Goal: Task Accomplishment & Management: Complete application form

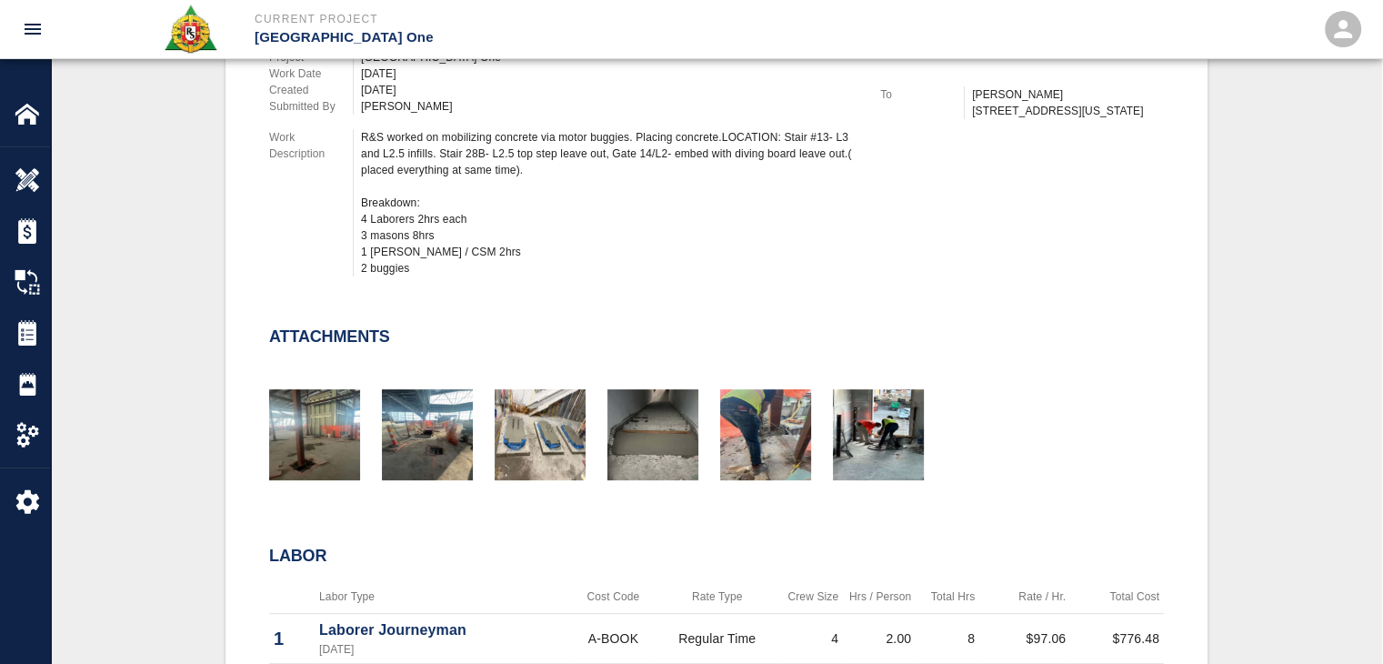
scroll to position [643, 0]
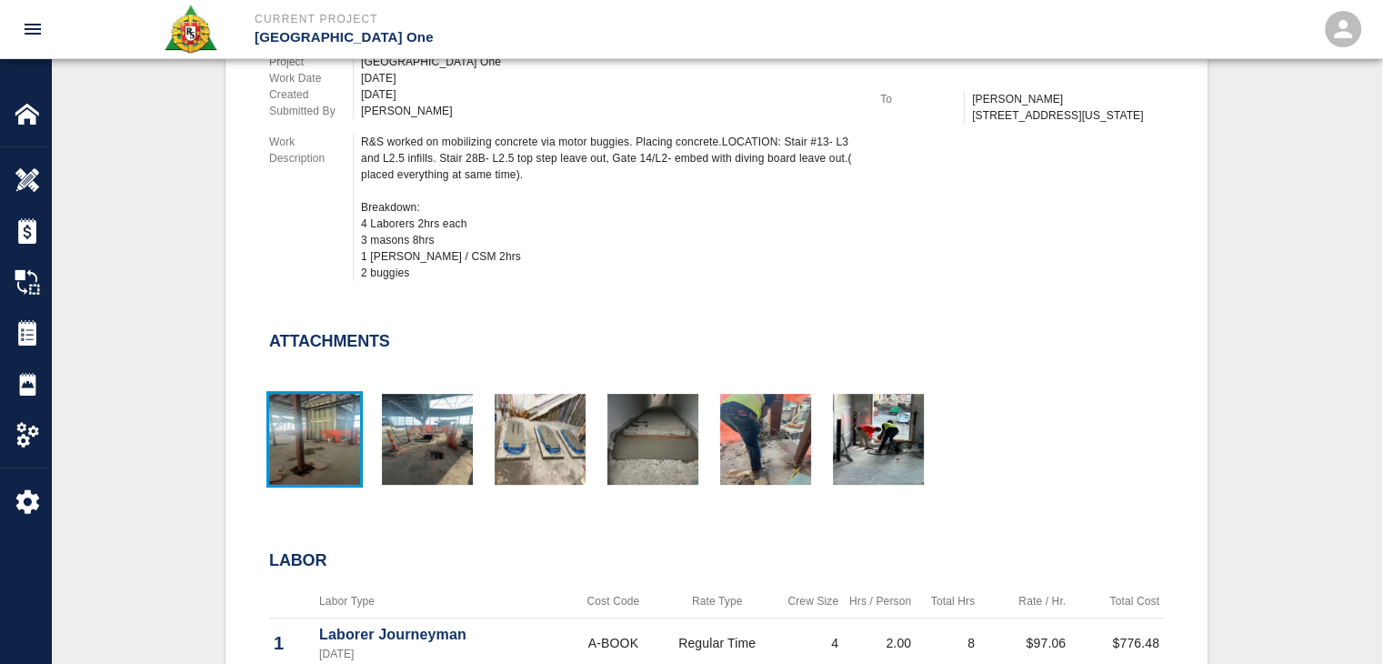
click at [324, 425] on img "button" at bounding box center [314, 439] width 91 height 91
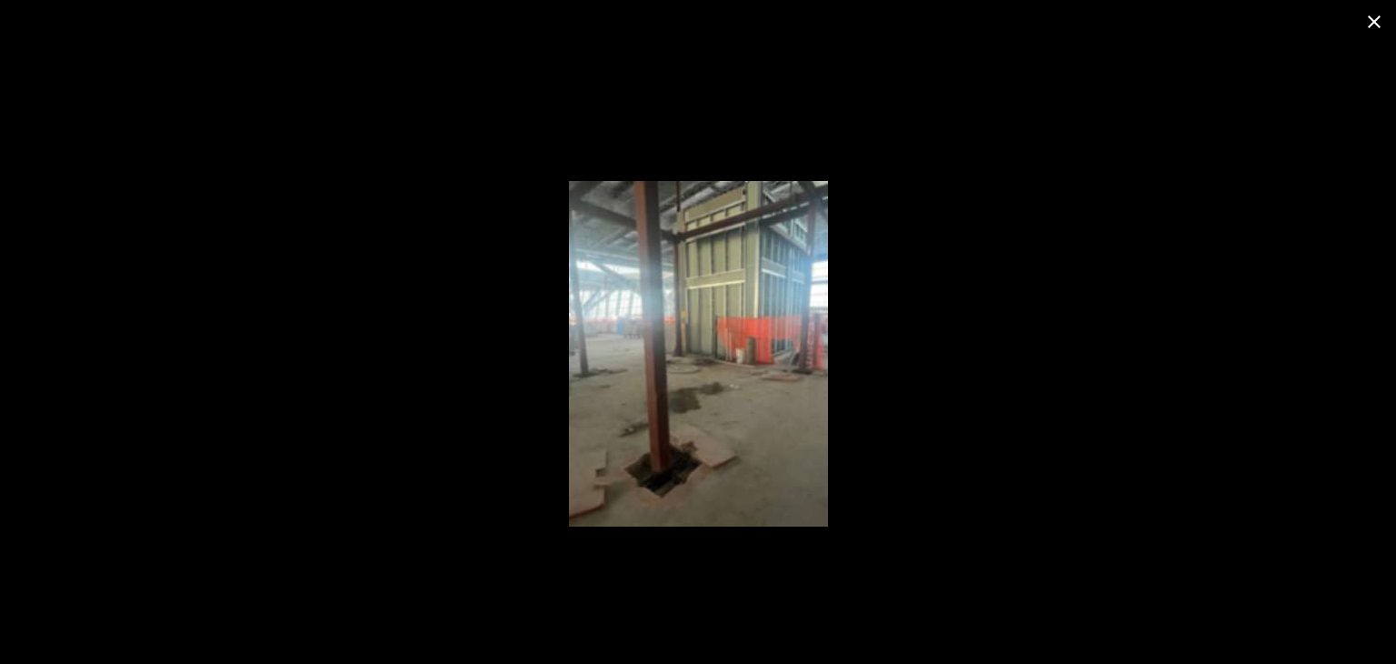
click at [1375, 17] on icon "close" at bounding box center [1375, 22] width 22 height 22
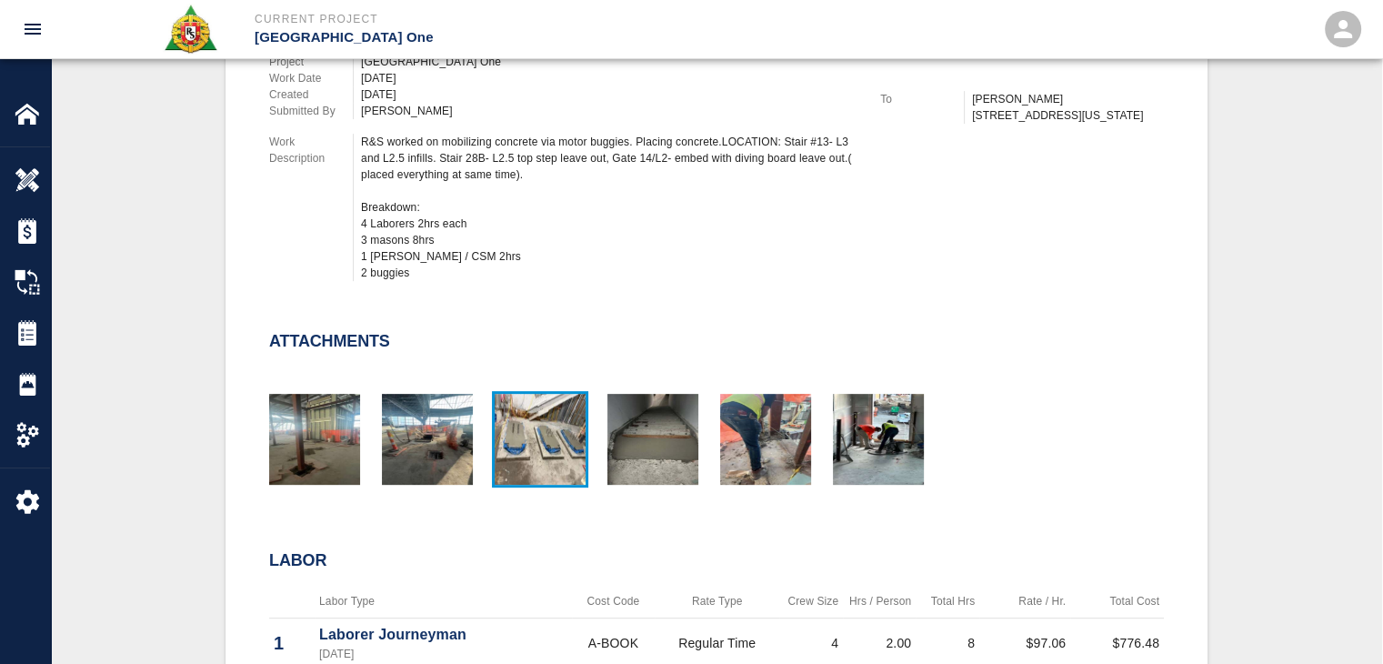
click at [555, 424] on img "button" at bounding box center [540, 439] width 91 height 91
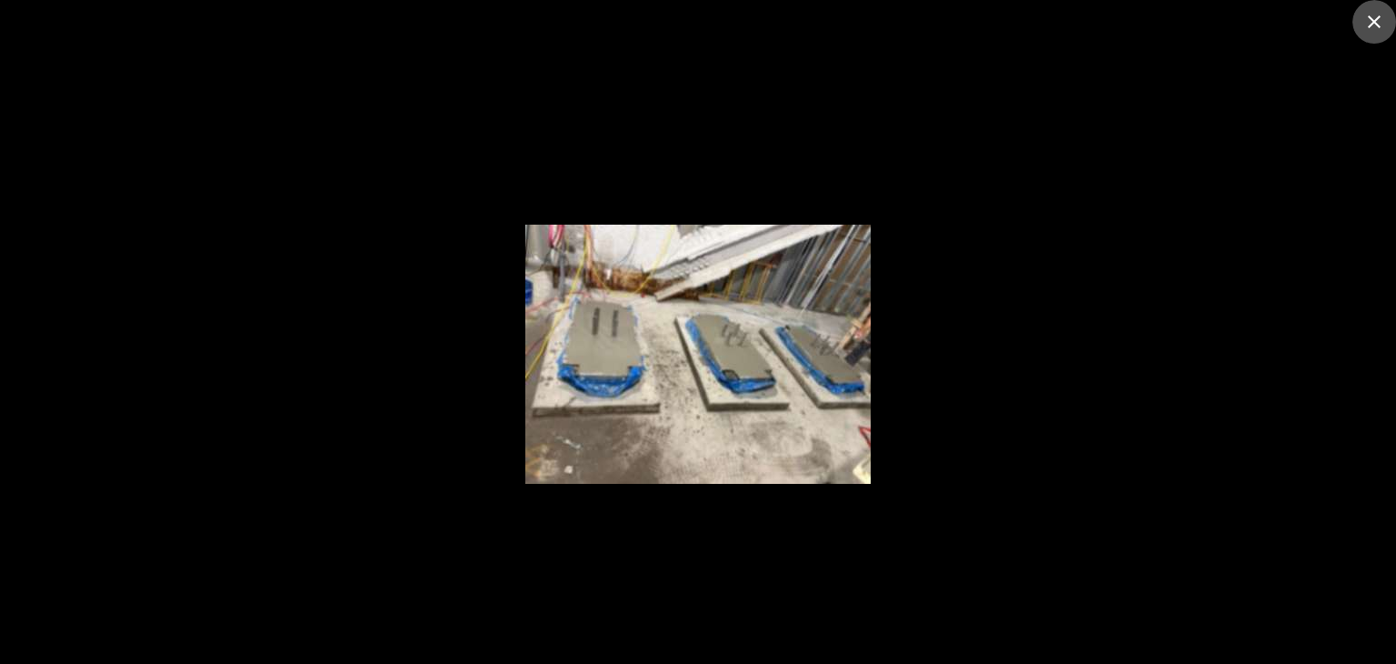
click at [1375, 19] on icon "close" at bounding box center [1374, 21] width 13 height 13
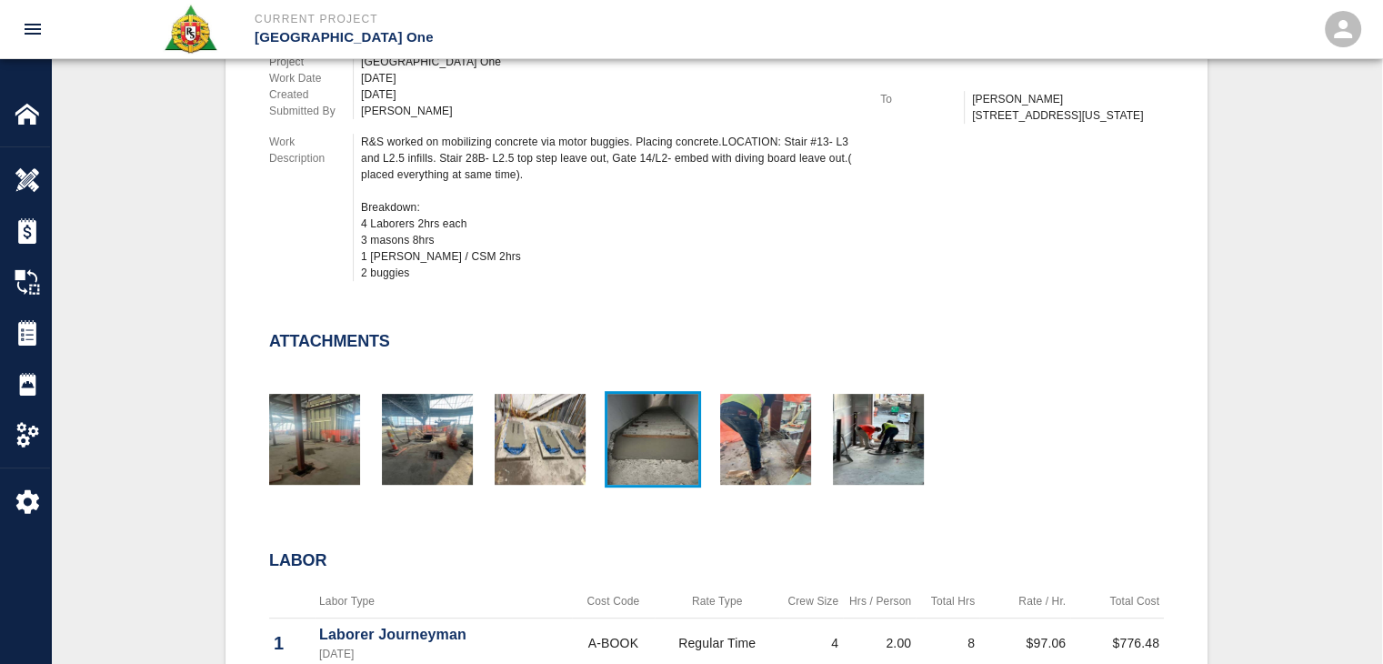
click at [677, 426] on img "button" at bounding box center [652, 439] width 91 height 91
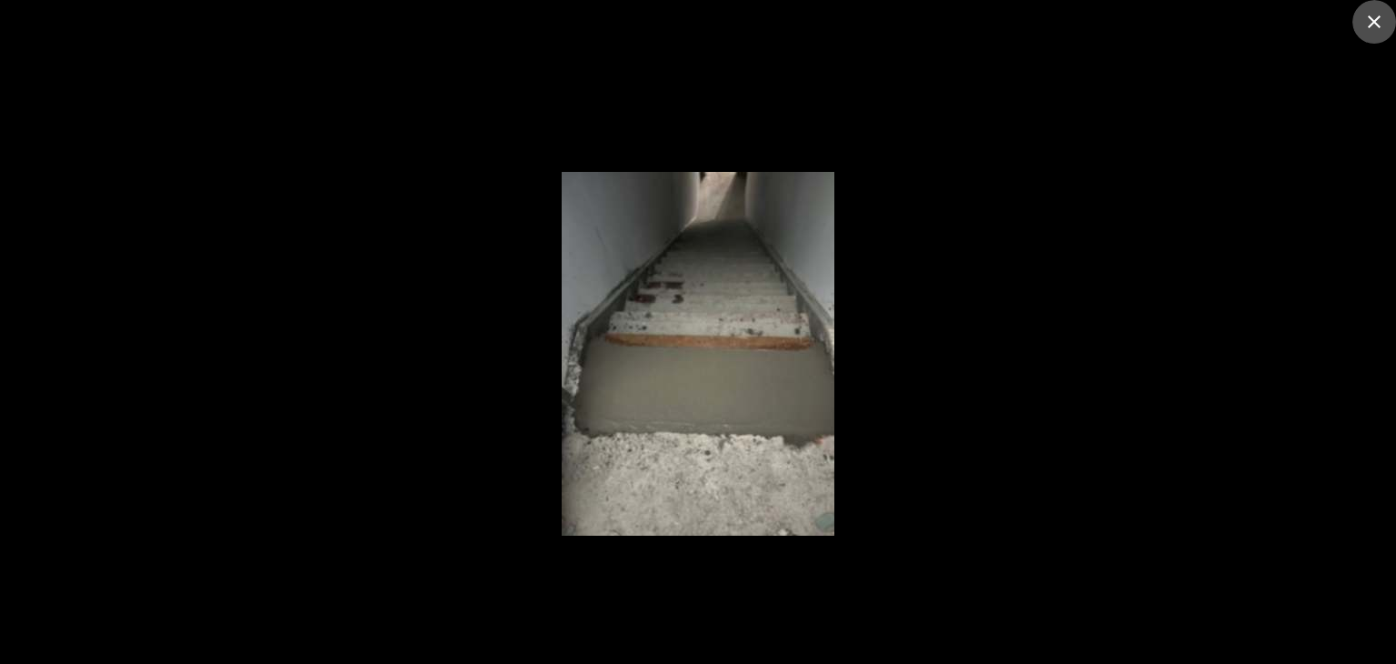
click at [1367, 26] on icon "close" at bounding box center [1375, 22] width 22 height 22
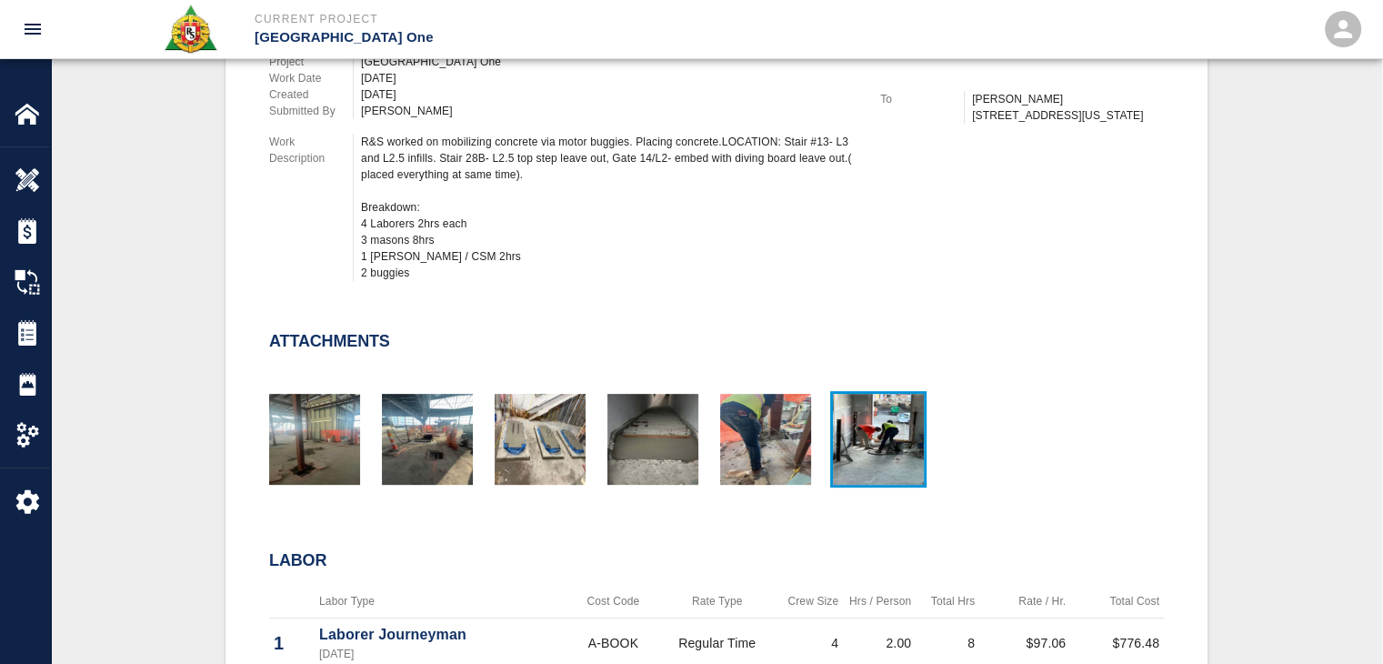
click at [875, 443] on img "button" at bounding box center [878, 439] width 91 height 91
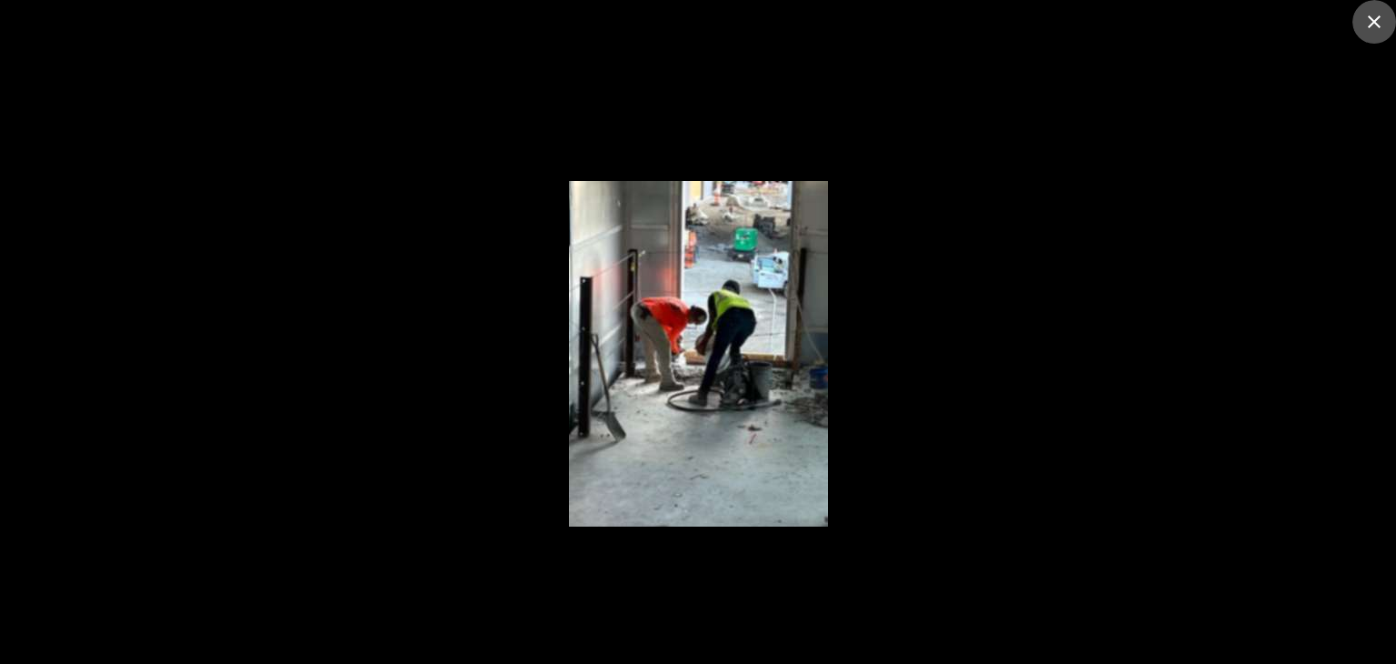
click at [1359, 20] on button "close" at bounding box center [1375, 22] width 44 height 44
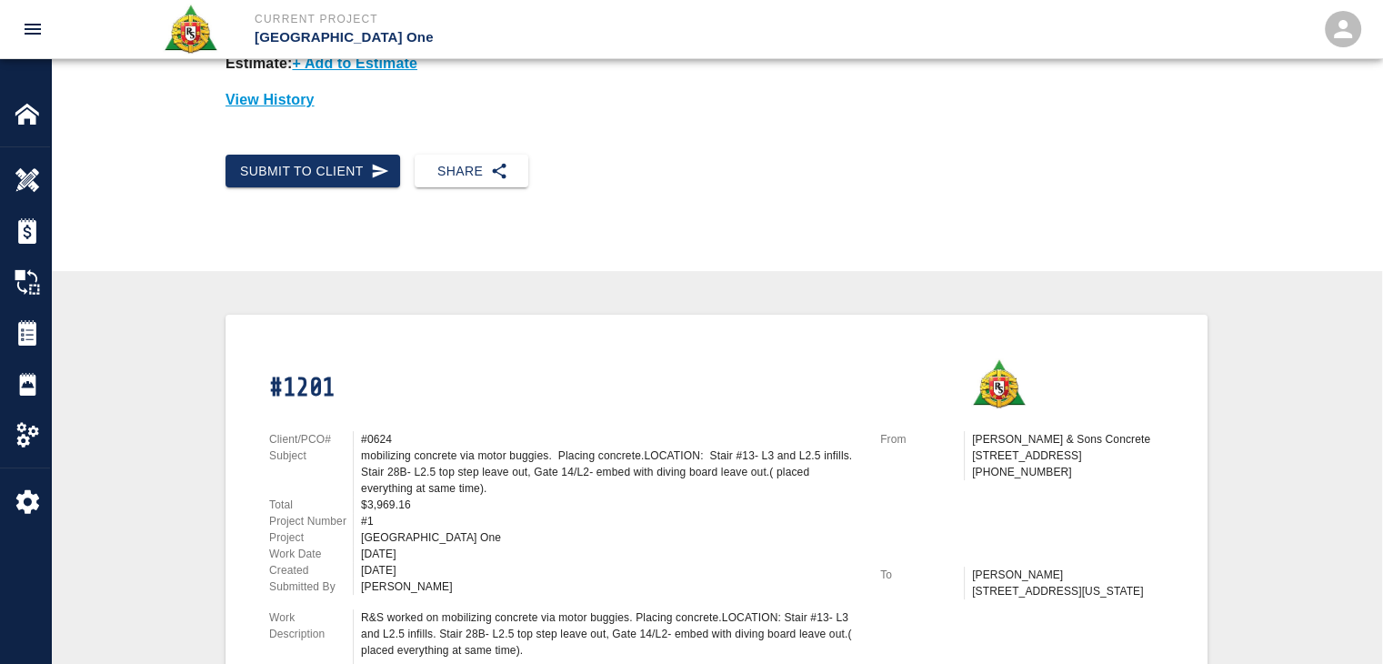
scroll to position [14, 0]
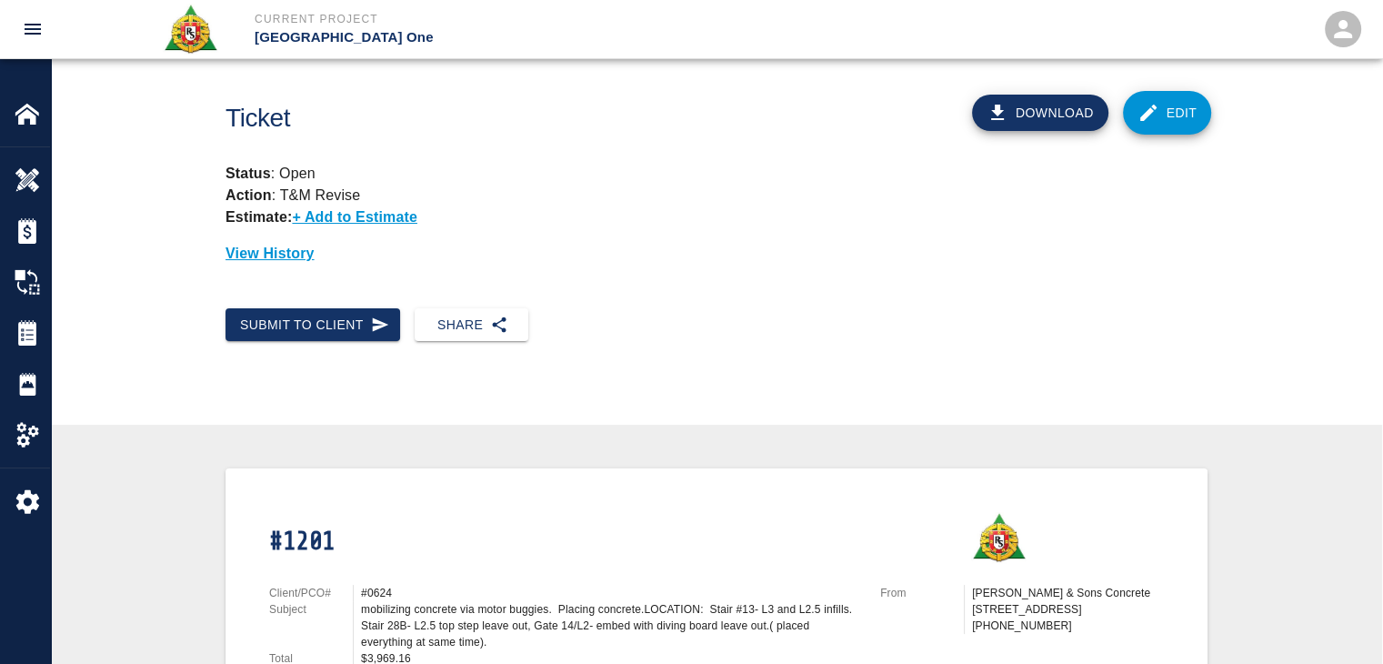
click at [1171, 116] on link "Edit" at bounding box center [1167, 113] width 89 height 44
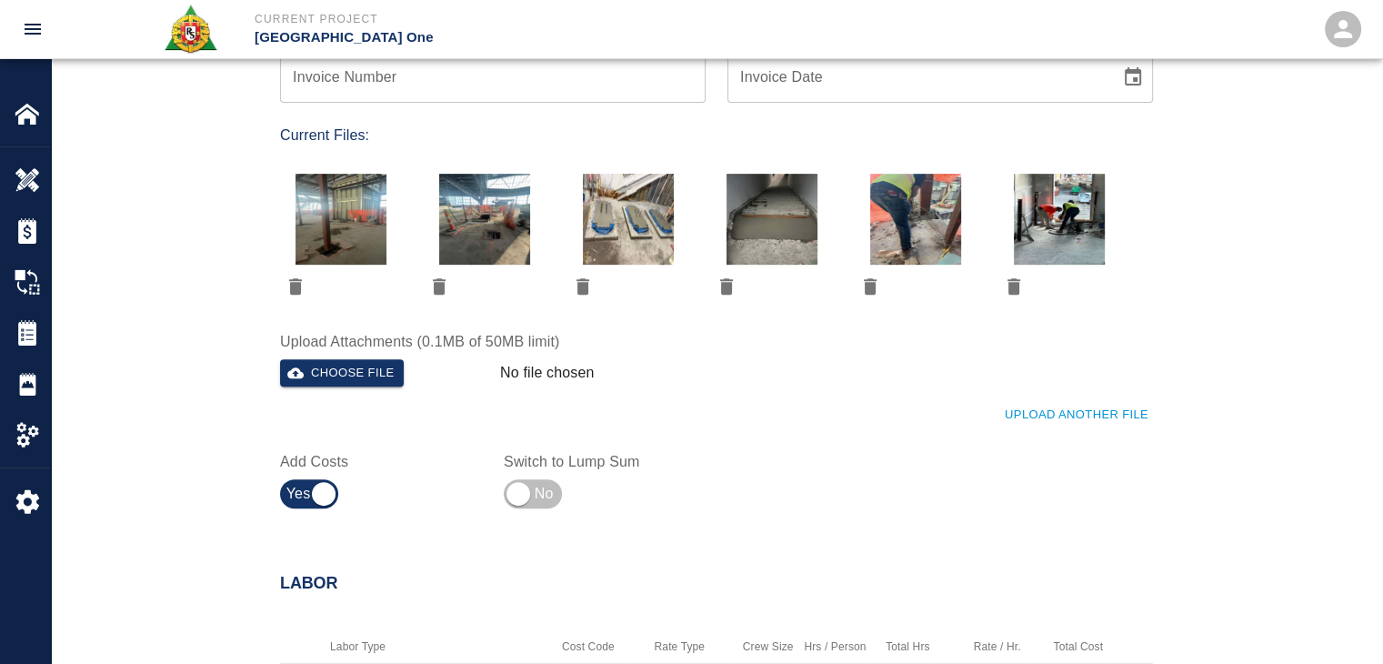
scroll to position [684, 0]
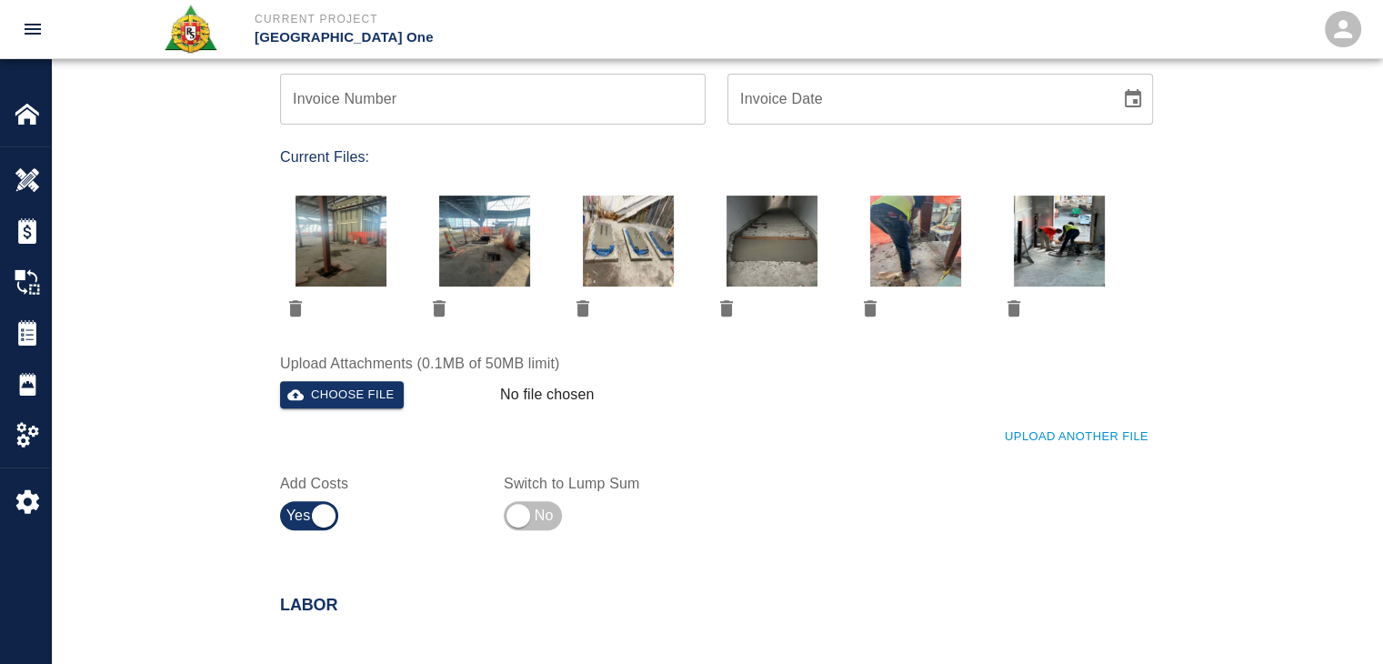
click at [575, 310] on icon "delete" at bounding box center [583, 308] width 22 height 22
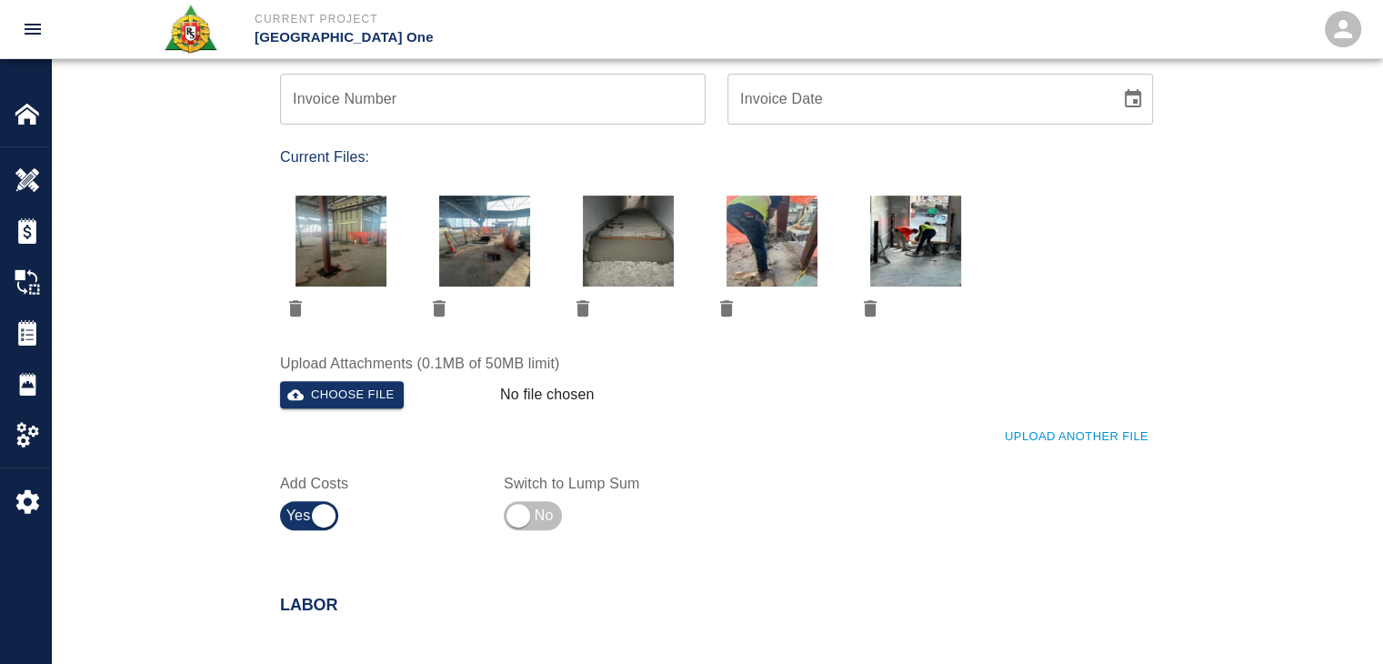
click at [724, 374] on div "No file chosen" at bounding box center [750, 391] width 514 height 35
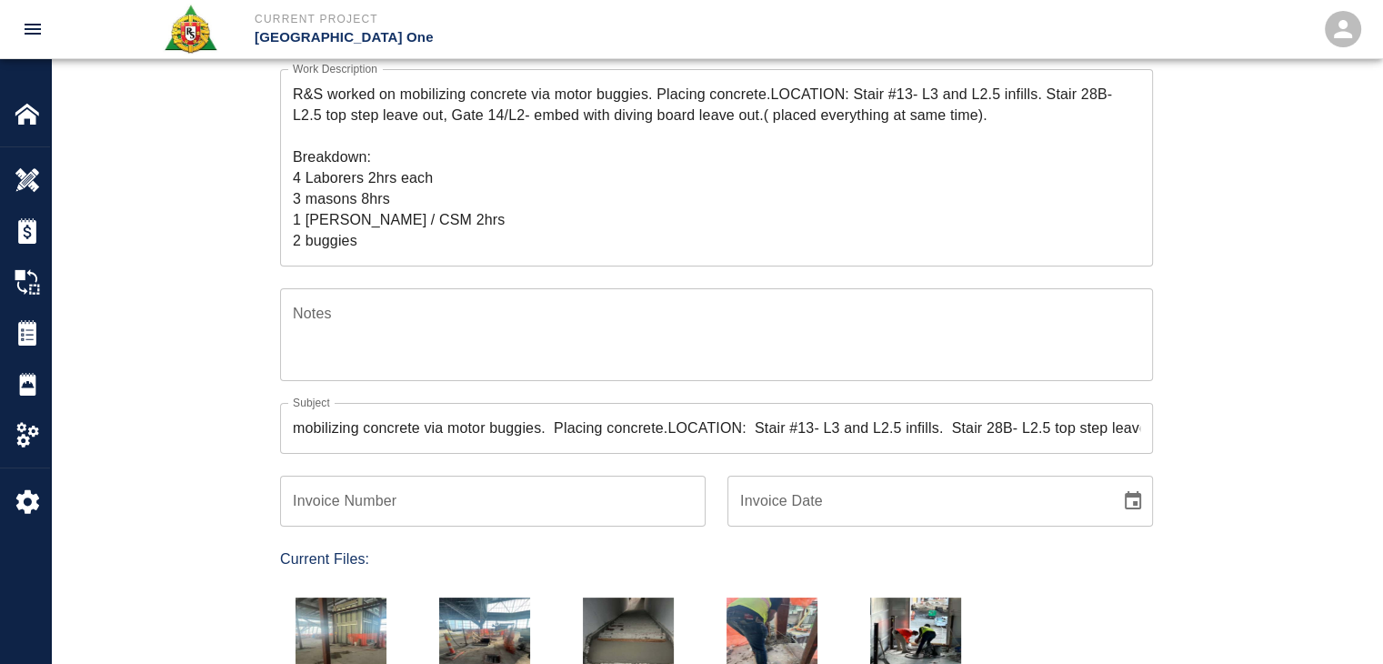
scroll to position [82, 0]
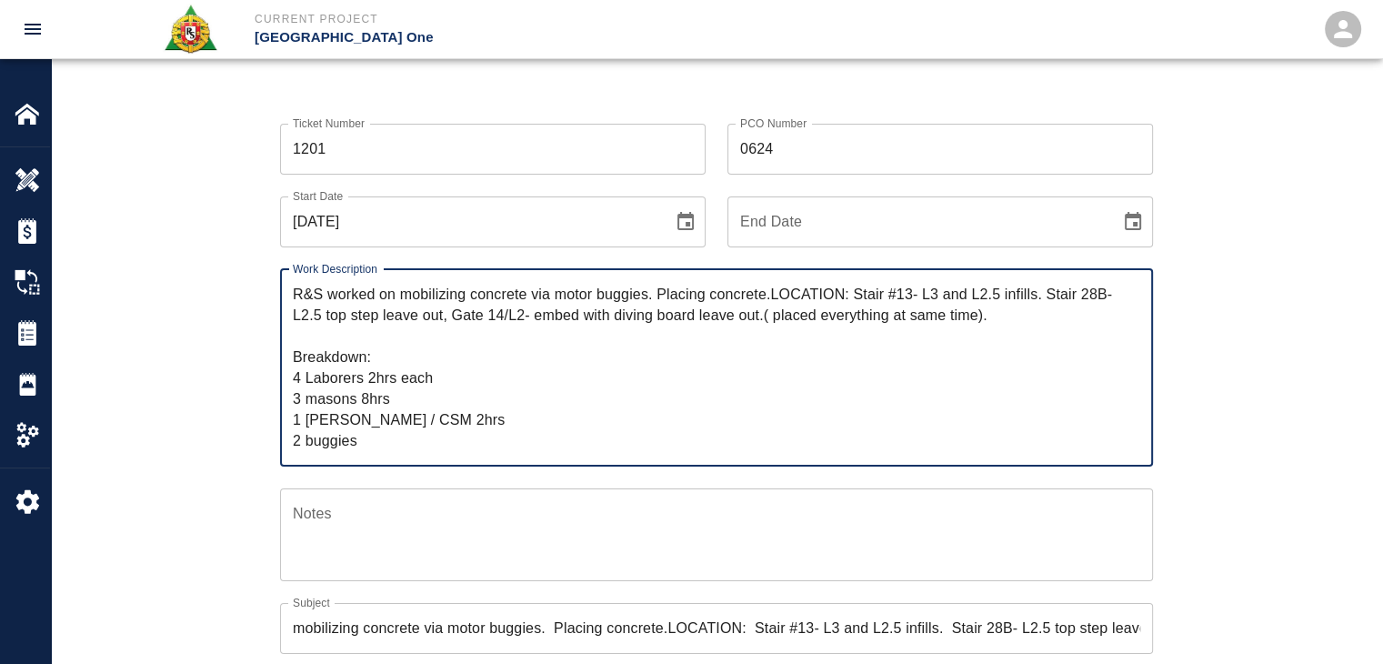
click at [385, 387] on textarea "R&S worked on mobilizing concrete via motor buggies. Placing concrete.LOCATION:…" at bounding box center [716, 367] width 847 height 167
click at [368, 394] on textarea "R&S worked on mobilizing concrete via motor buggies. Placing concrete.LOCATION:…" at bounding box center [716, 367] width 847 height 167
click at [423, 406] on textarea "R&S worked on mobilizing concrete via motor buggies. Placing concrete.LOCATION:…" at bounding box center [716, 367] width 847 height 167
click at [183, 400] on div "Ticket Number 1201 Ticket Number PCO Number 0624 PCO Number Start Date [DATE] S…" at bounding box center [716, 643] width 1331 height 1082
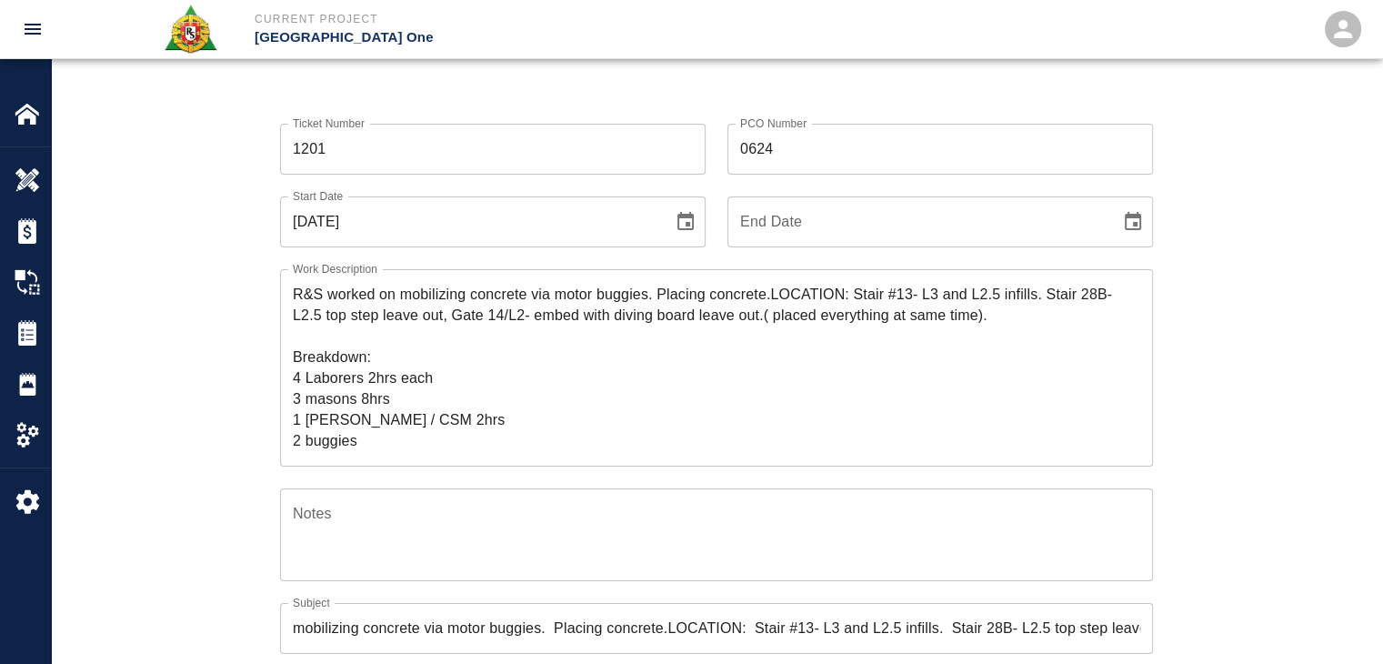
click at [767, 294] on textarea "R&S worked on mobilizing concrete via motor buggies. Placing concrete.LOCATION:…" at bounding box center [716, 367] width 847 height 167
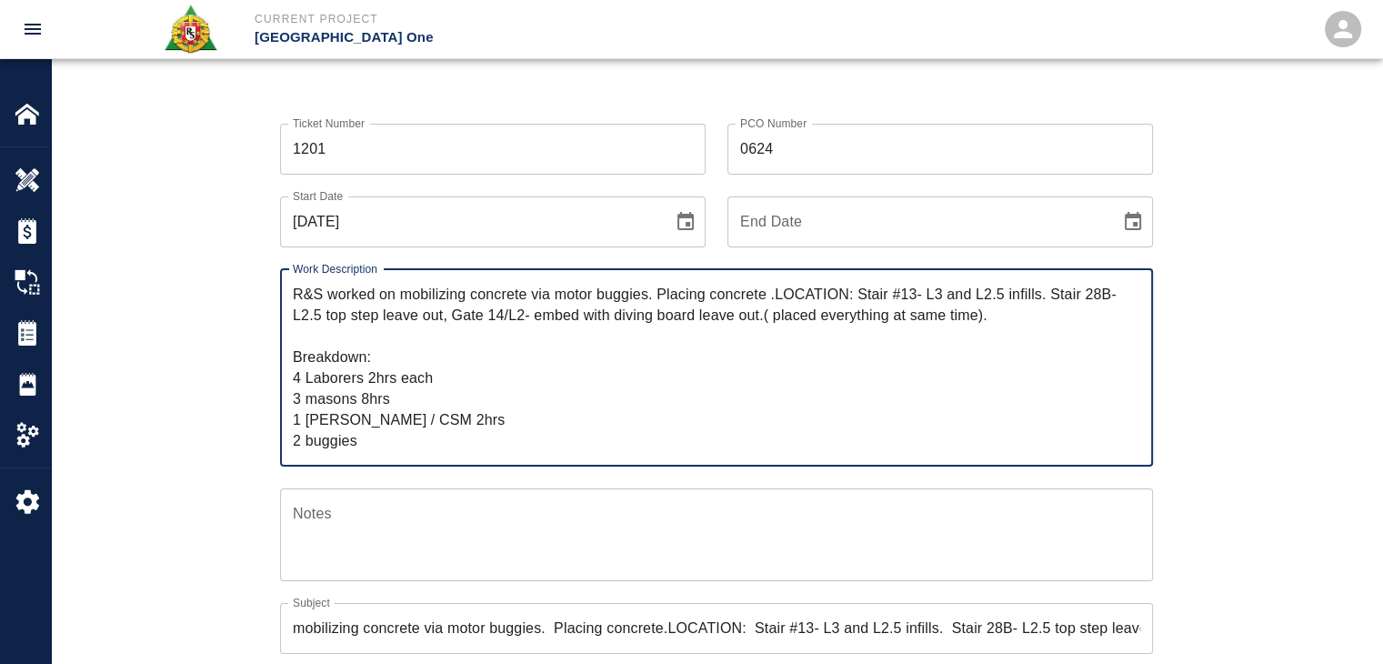
click at [365, 404] on textarea "R&S worked on mobilizing concrete via motor buggies. Placing concrete .LOCATION…" at bounding box center [716, 367] width 847 height 167
type textarea "R&S worked on mobilizing concrete via motor buggies. Placing concrete .LOCATION…"
click at [181, 464] on div "Ticket Number 1201 Ticket Number PCO Number 0624 PCO Number Start Date [DATE] S…" at bounding box center [716, 643] width 1331 height 1082
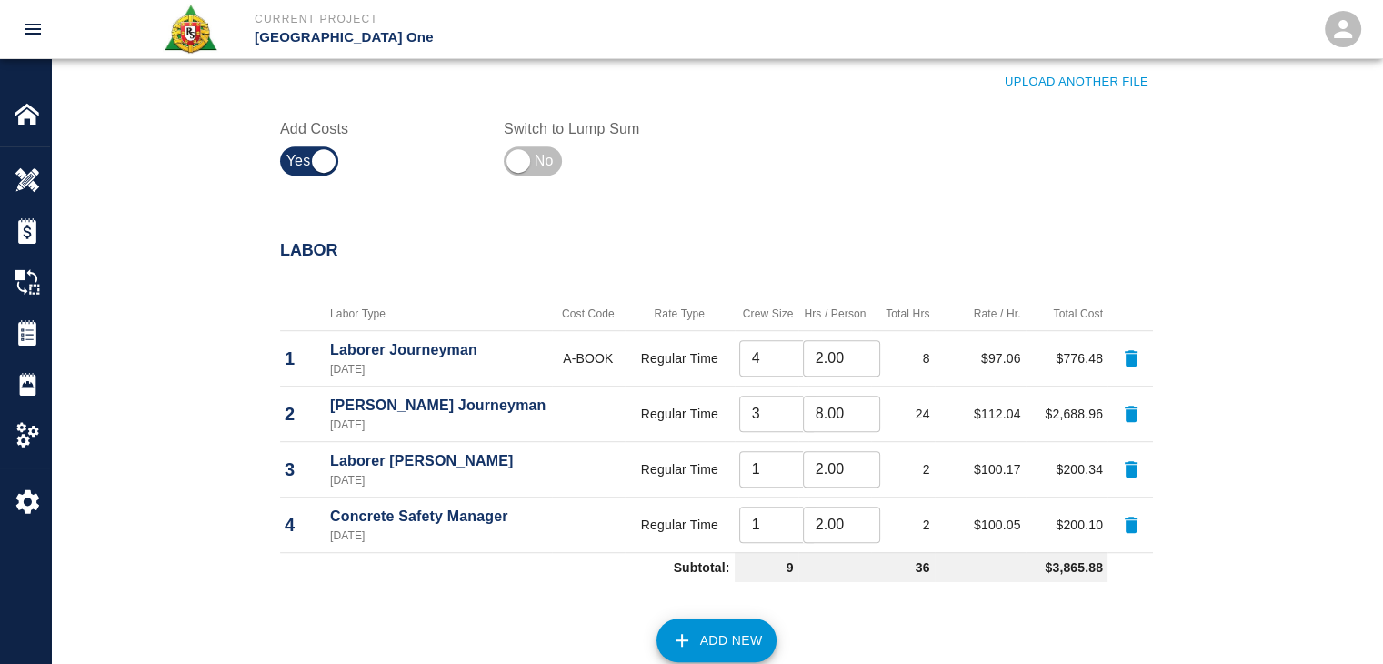
scroll to position [1039, 0]
click at [813, 419] on input "8.00" at bounding box center [841, 413] width 77 height 36
type input "7.00"
click at [859, 639] on div "Add New" at bounding box center [705, 628] width 895 height 80
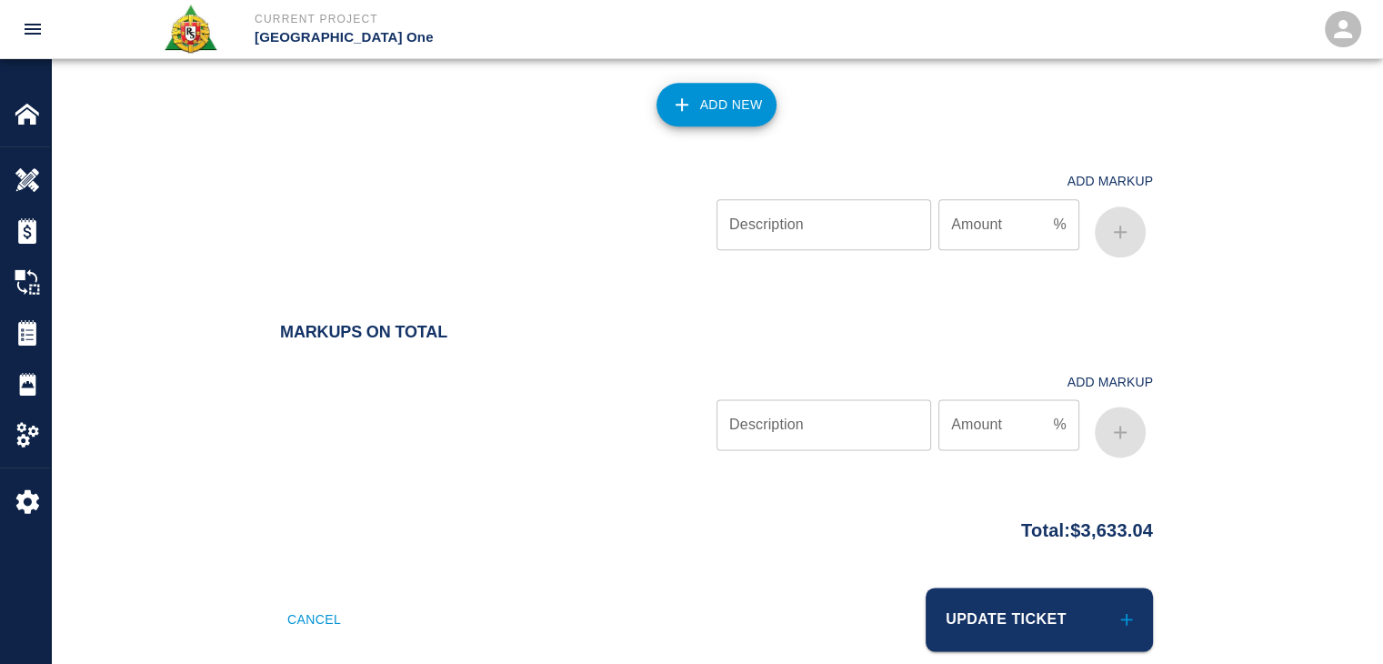
scroll to position [2246, 0]
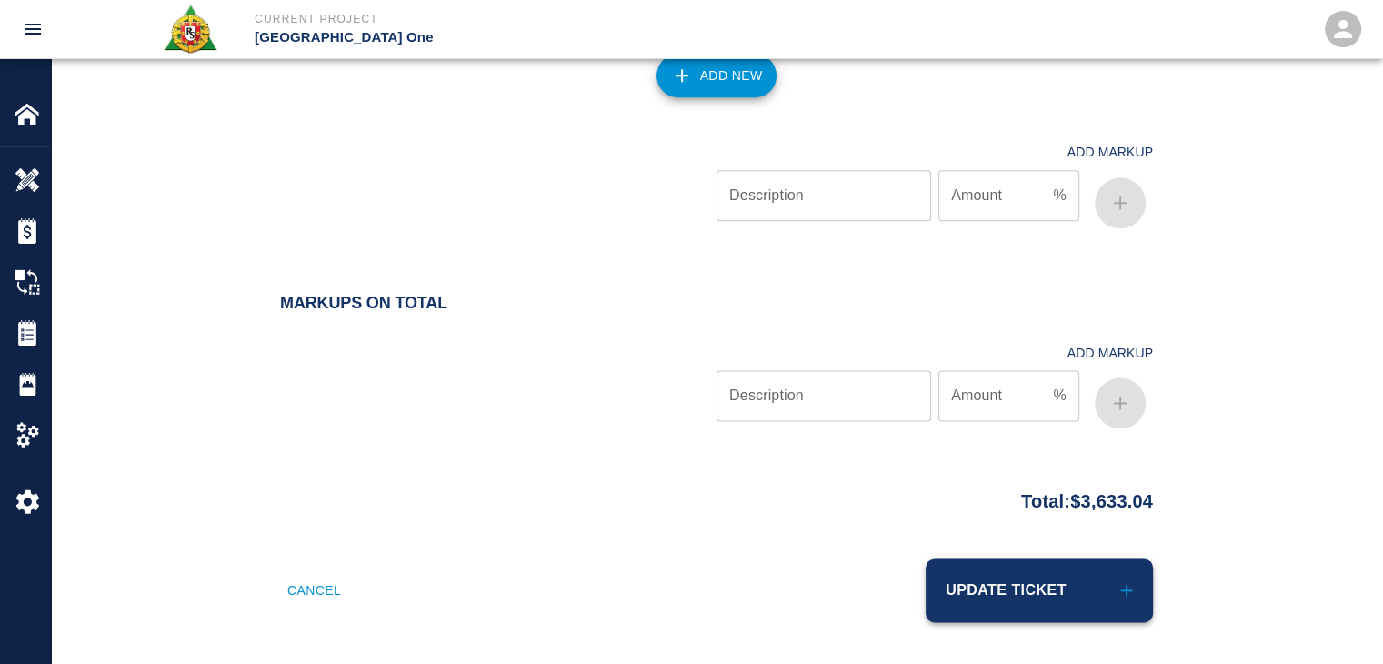
click at [1024, 568] on button "Update Ticket" at bounding box center [1038, 590] width 227 height 64
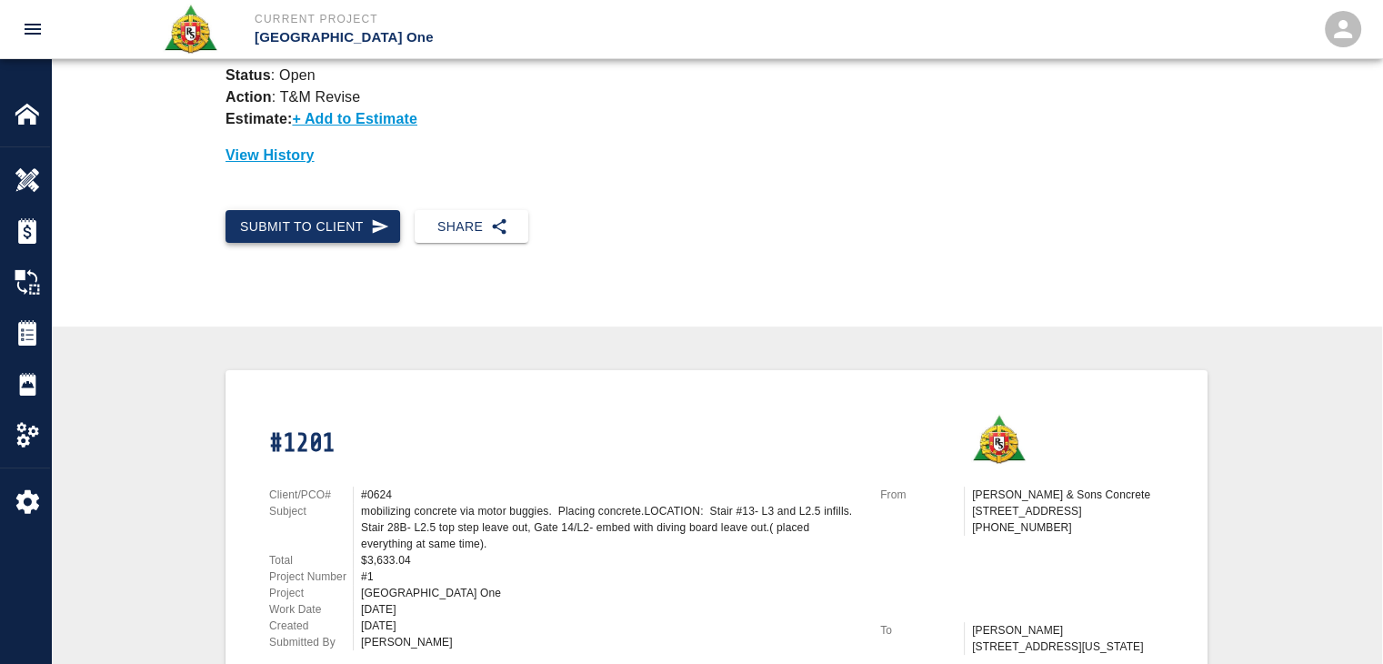
click at [354, 212] on button "Submit to Client" at bounding box center [312, 227] width 175 height 34
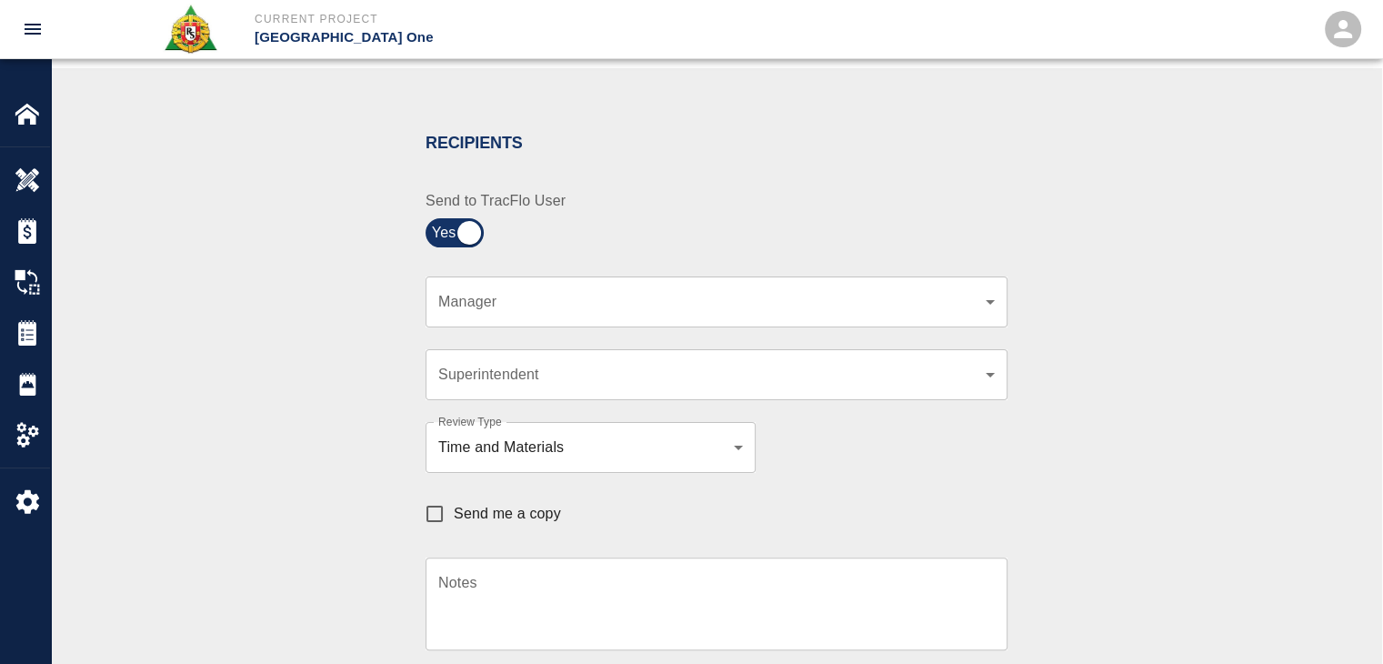
scroll to position [335, 0]
click at [470, 517] on span "Send me a copy" at bounding box center [507, 513] width 107 height 22
click at [454, 517] on input "Send me a copy" at bounding box center [434, 513] width 38 height 38
checkbox input "true"
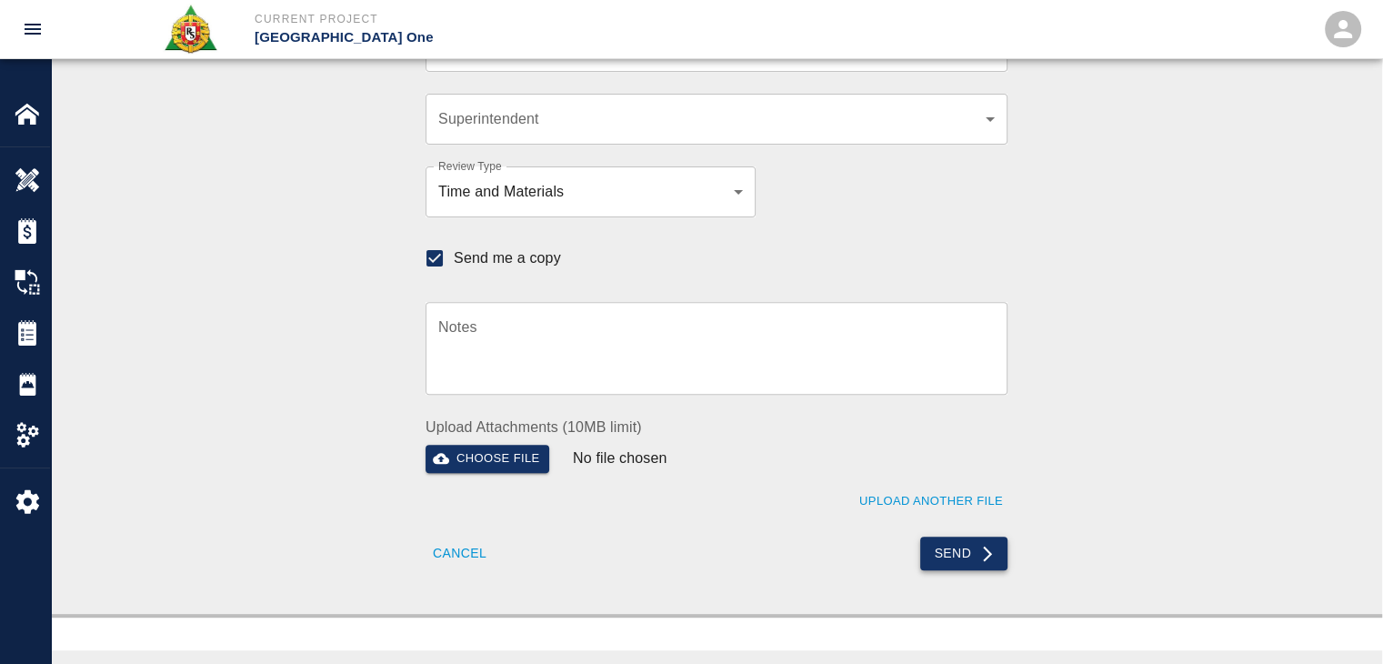
click at [941, 566] on button "Send" at bounding box center [964, 553] width 88 height 34
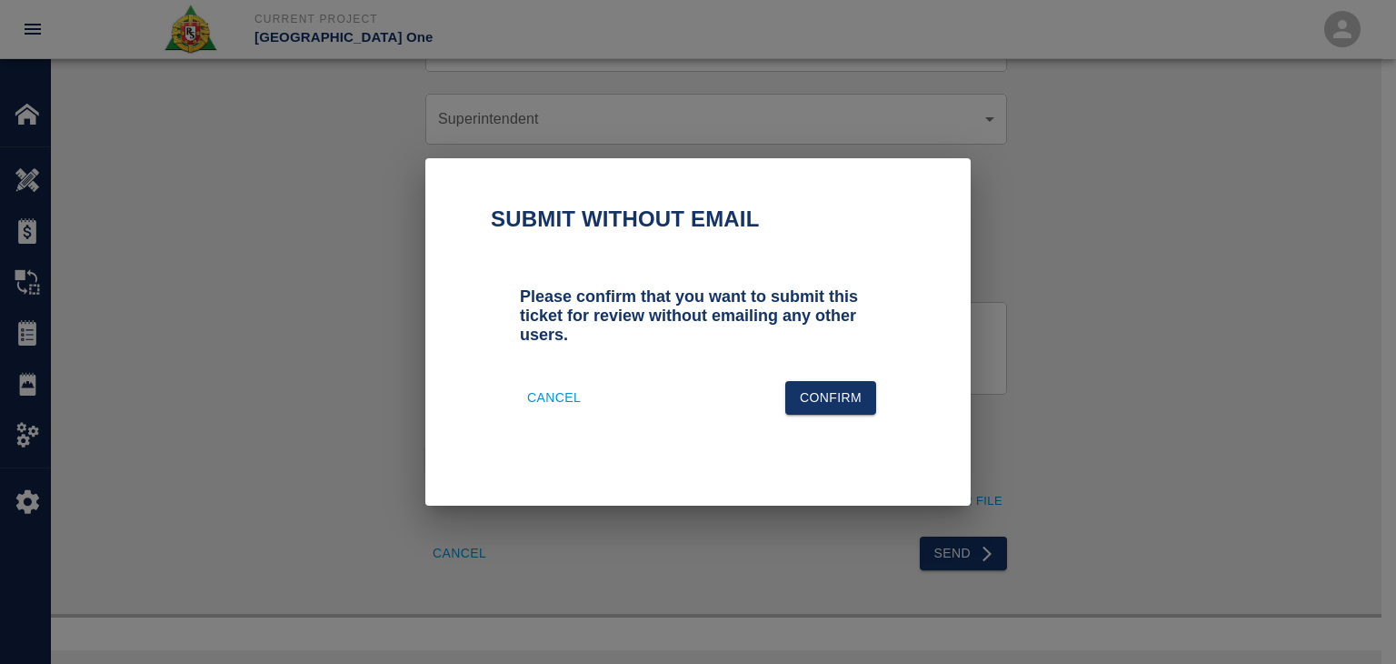
click at [564, 396] on button "Cancel" at bounding box center [554, 398] width 68 height 34
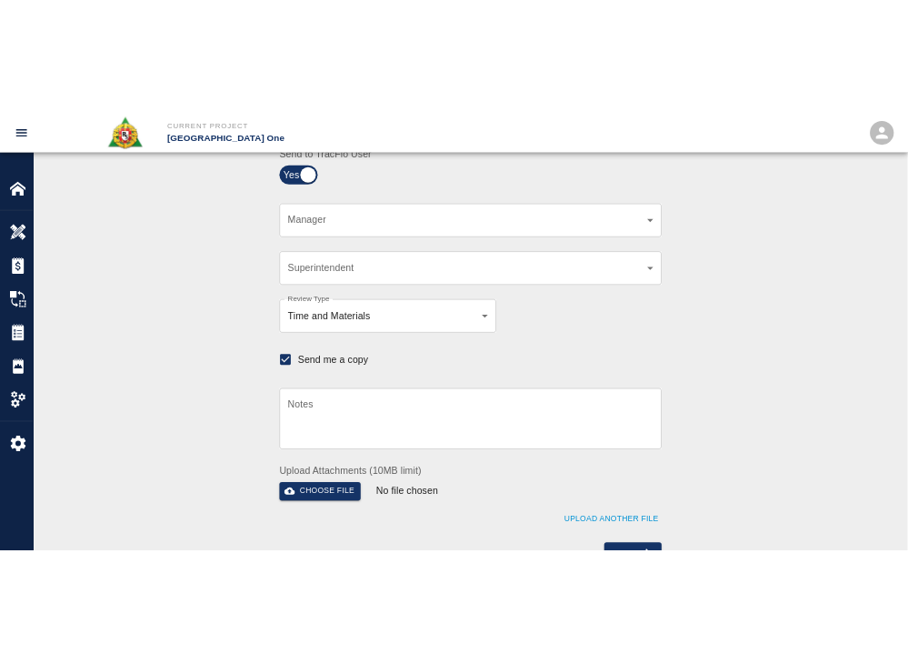
scroll to position [667, 0]
